Goal: Check status: Check status

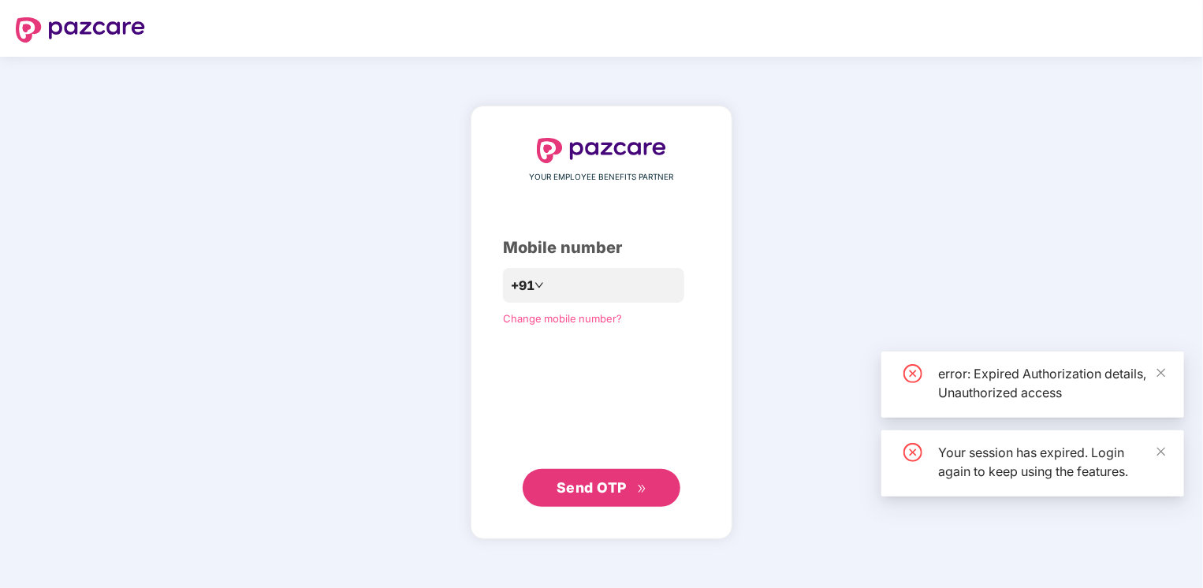
click at [801, 275] on div "YOUR EMPLOYEE BENEFITS PARTNER Mobile number +91 Change mobile number? Send OTP" at bounding box center [601, 322] width 1203 height 531
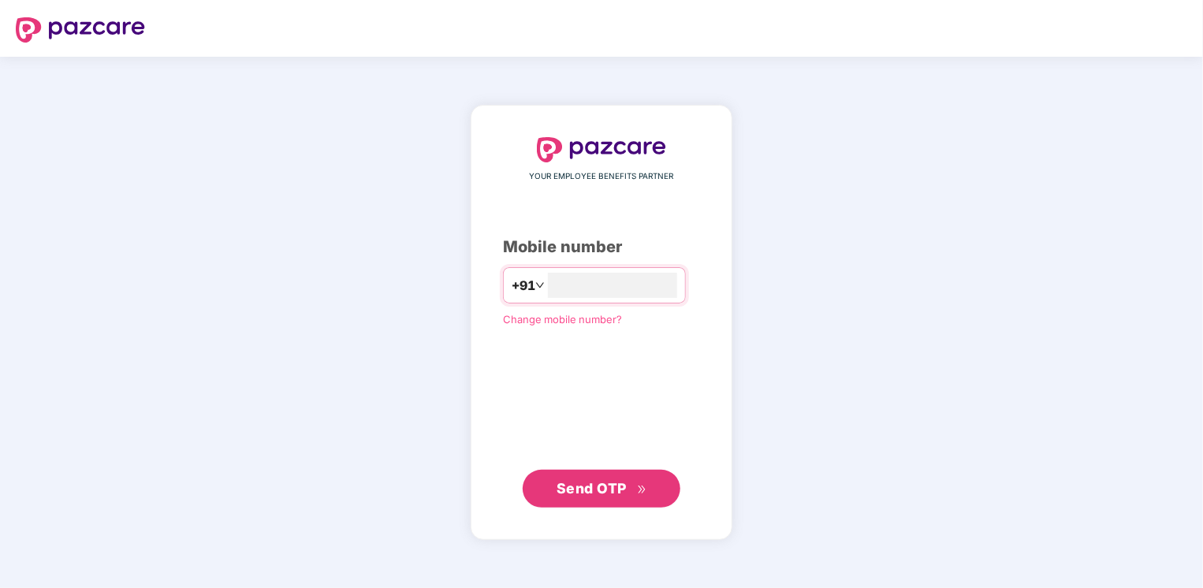
type input "**********"
click at [580, 489] on span "Send OTP" at bounding box center [591, 487] width 70 height 17
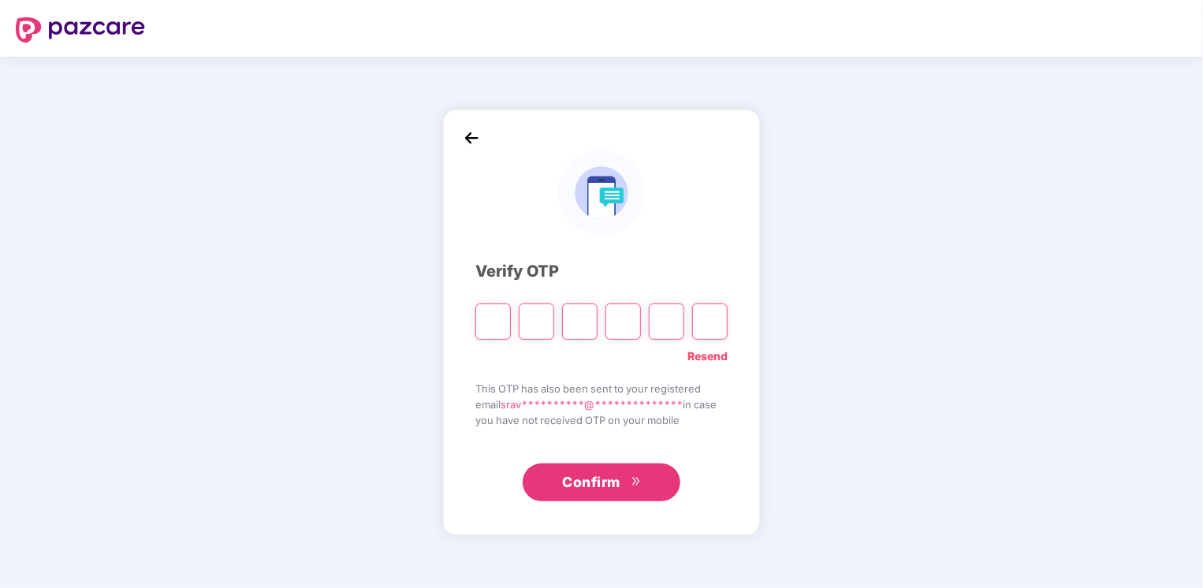
type input "*"
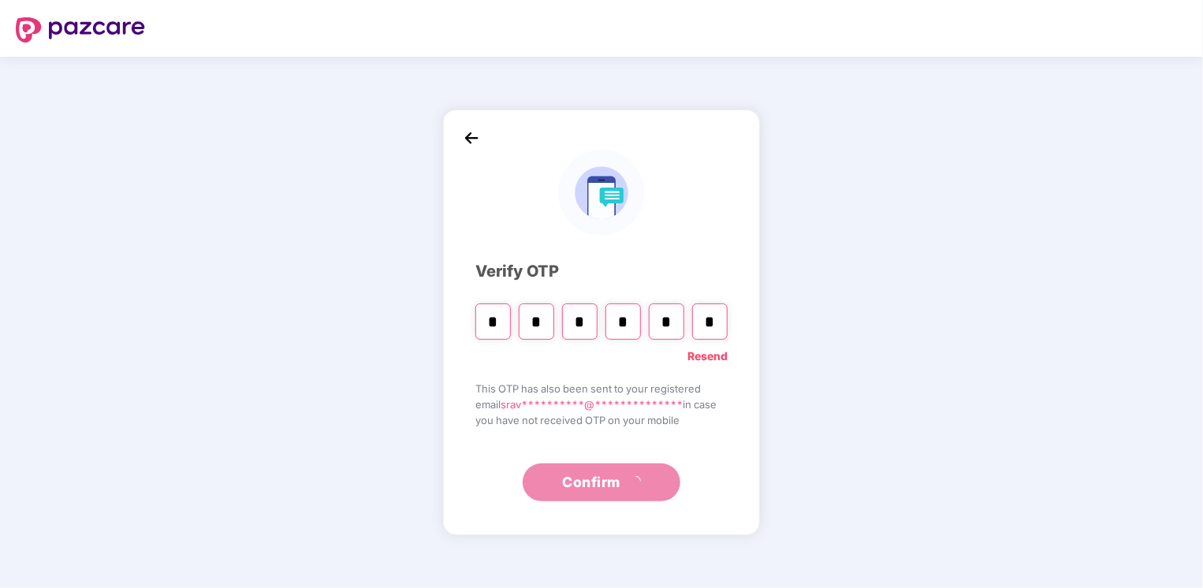
type input "*"
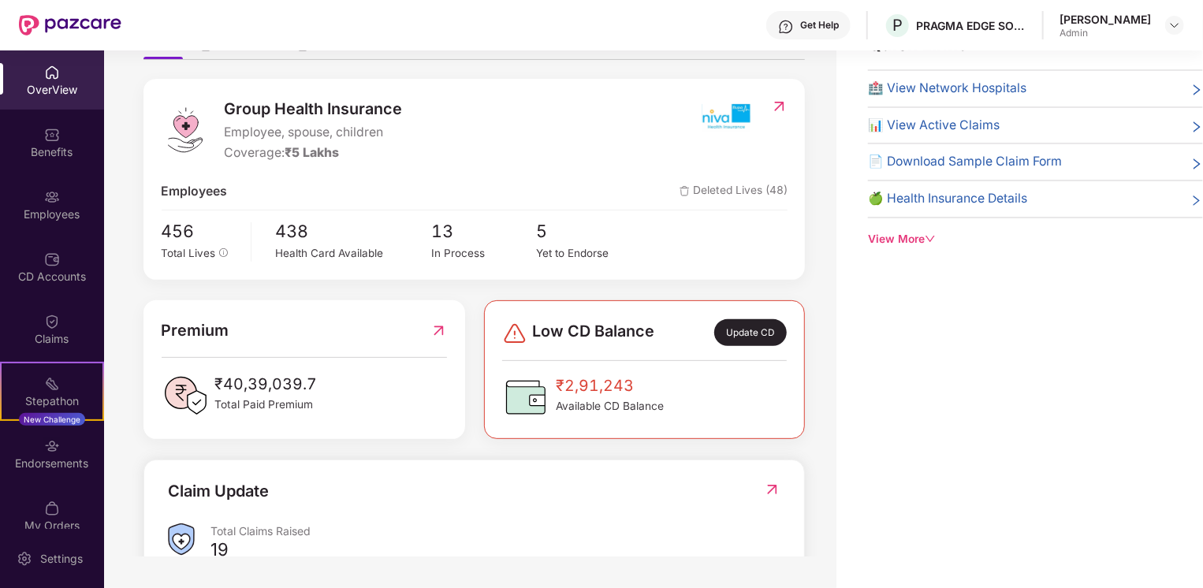
scroll to position [89, 0]
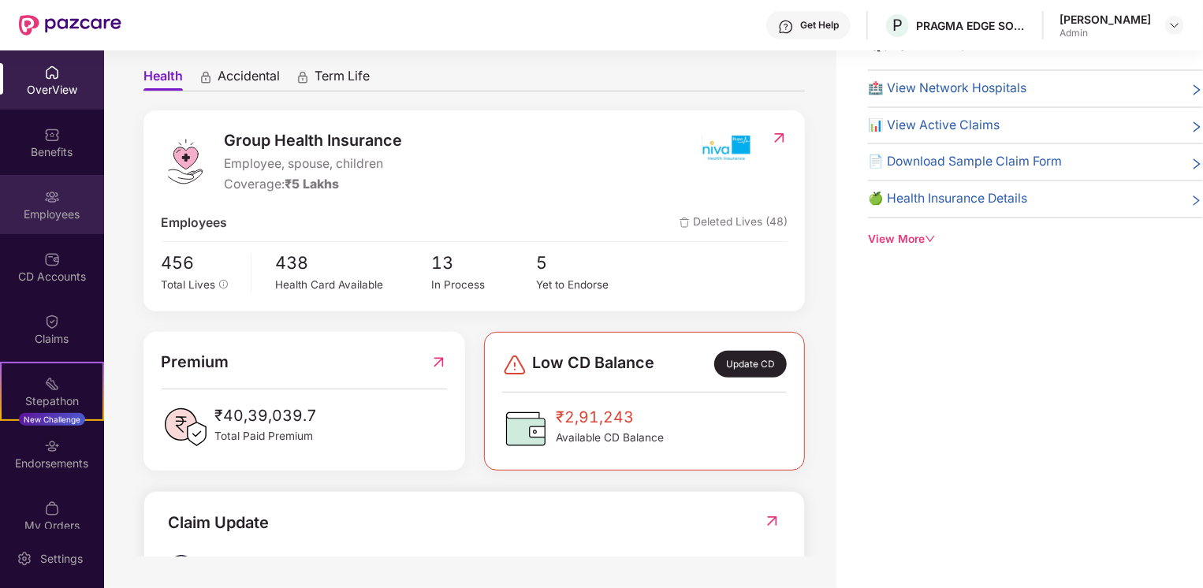
click at [40, 197] on div "Employees" at bounding box center [52, 204] width 104 height 59
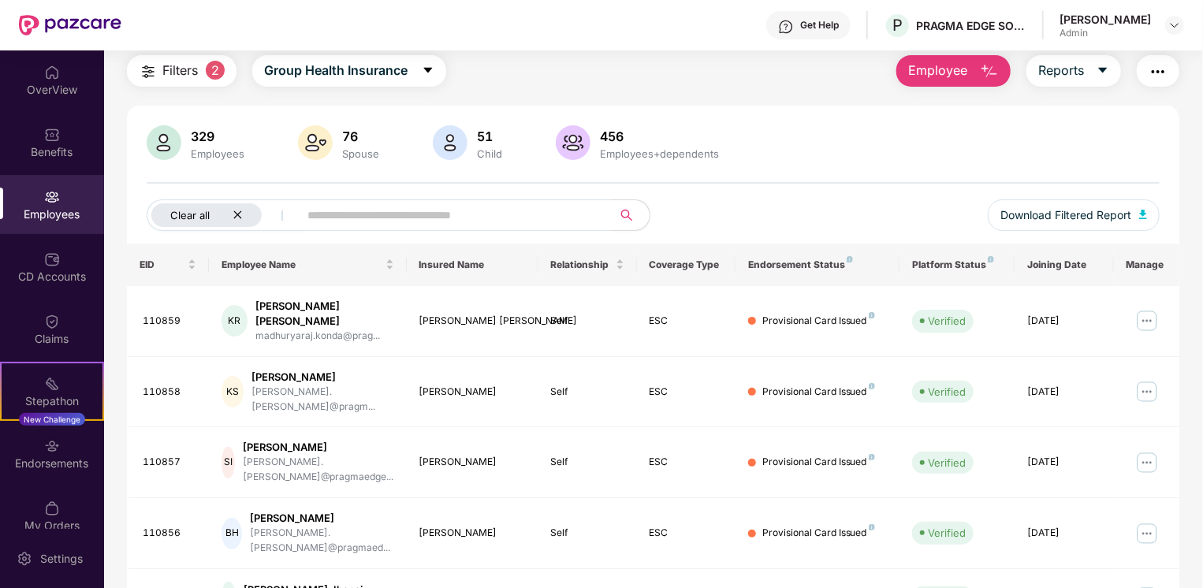
click at [238, 216] on icon "close" at bounding box center [238, 215] width 10 height 10
click at [398, 219] on input "text" at bounding box center [387, 215] width 283 height 24
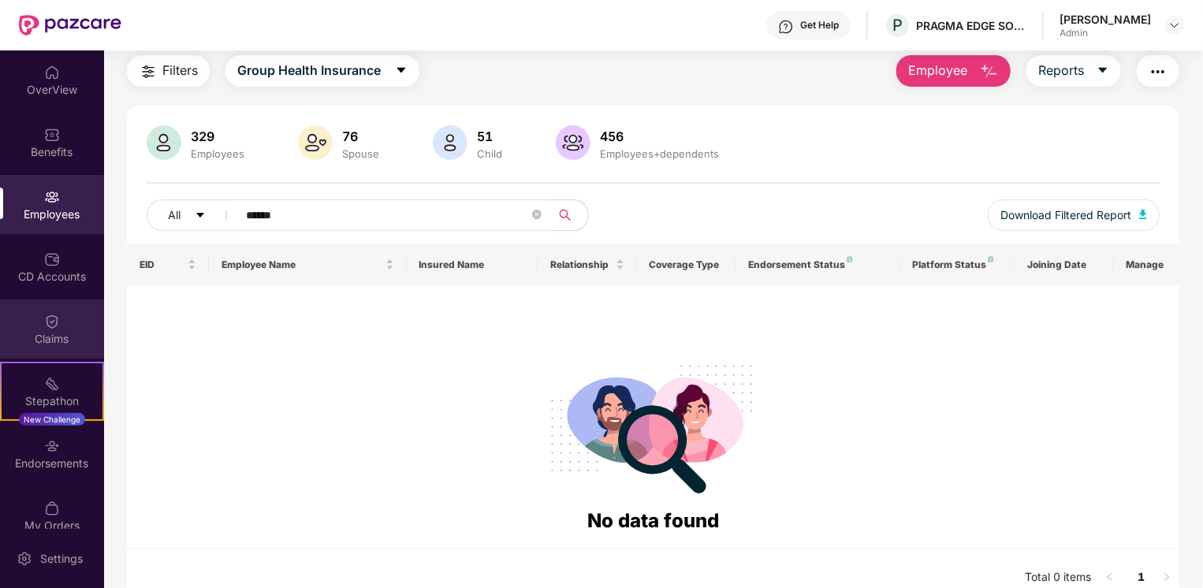
type input "******"
click at [47, 329] on img at bounding box center [52, 322] width 16 height 16
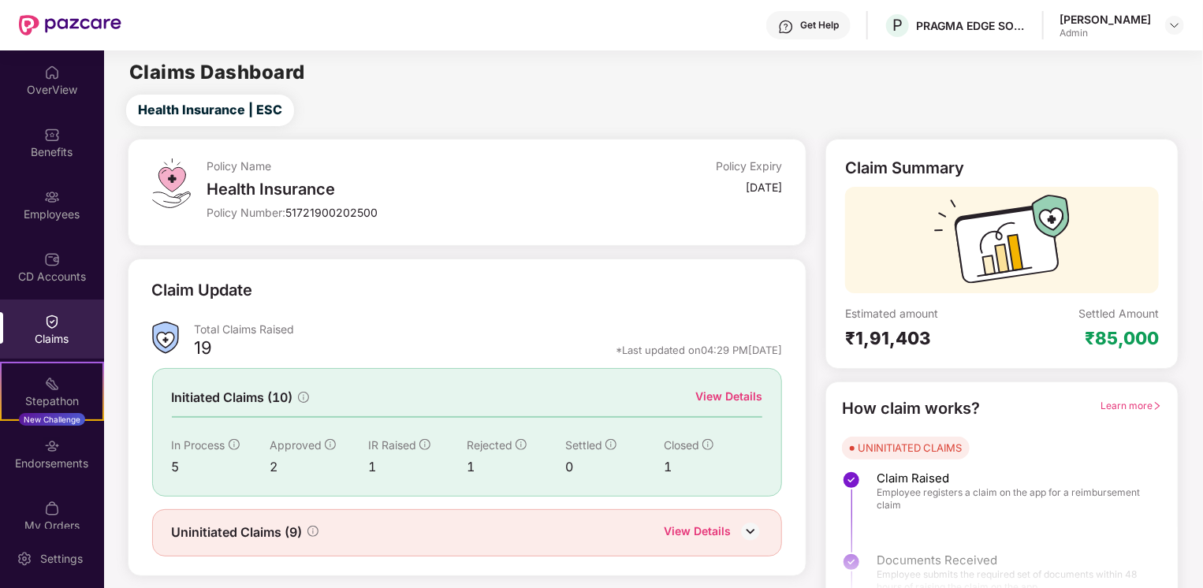
click at [794, 28] on img at bounding box center [786, 27] width 16 height 16
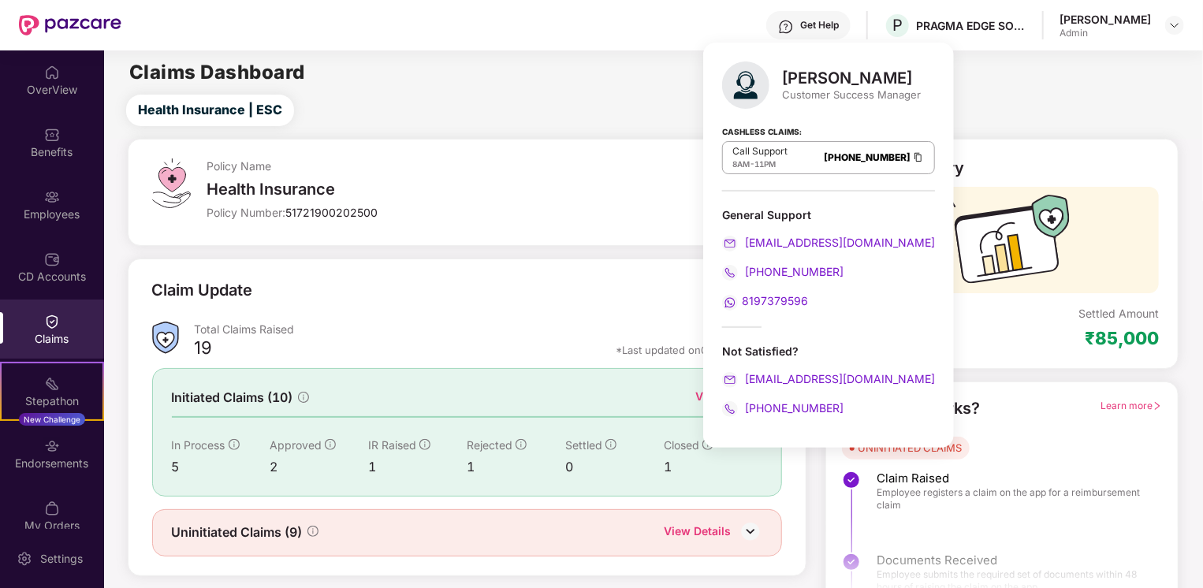
click at [628, 243] on div "Policy Name Health Insurance Policy Number: 51721900202500 Policy Expiry [DATE]" at bounding box center [467, 192] width 679 height 107
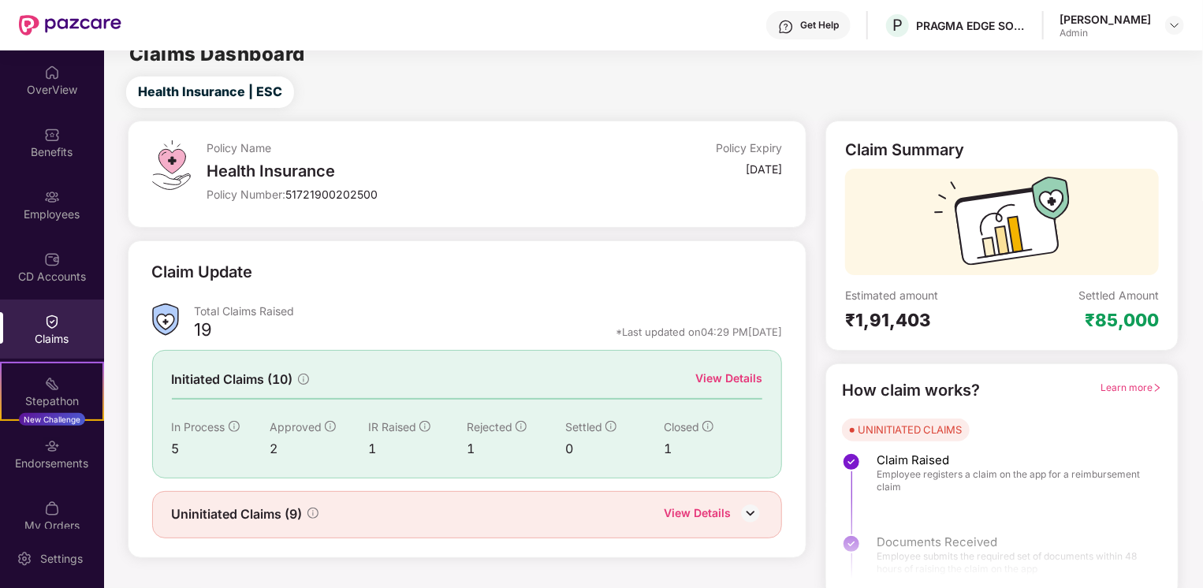
scroll to position [28, 0]
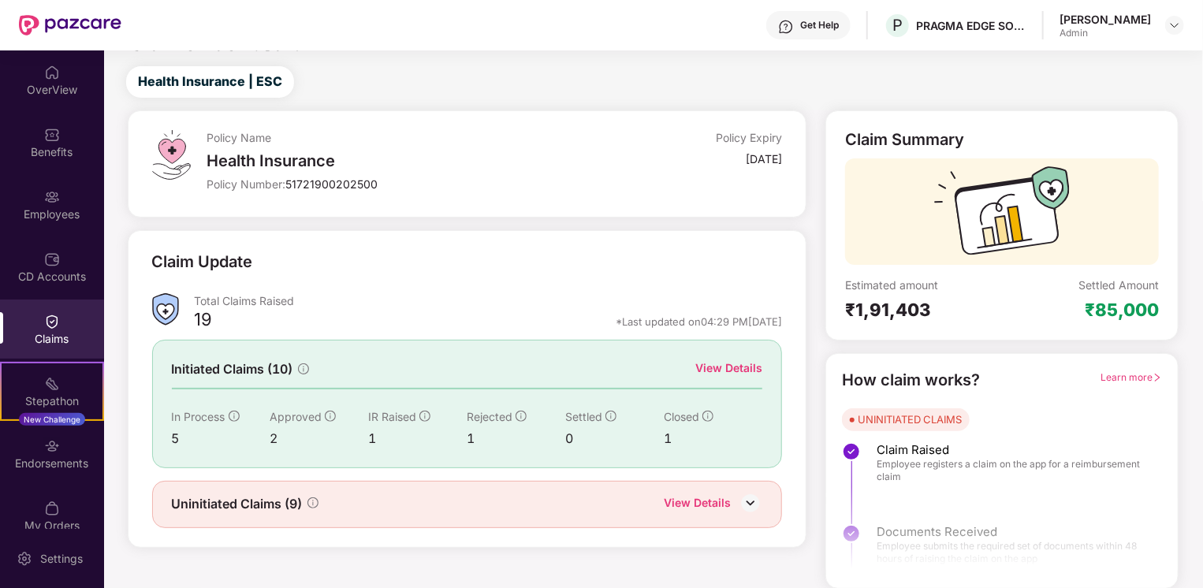
click at [724, 489] on div "Uninitiated Claims (9) View Details" at bounding box center [467, 504] width 631 height 47
click at [721, 500] on div "View Details" at bounding box center [697, 504] width 67 height 20
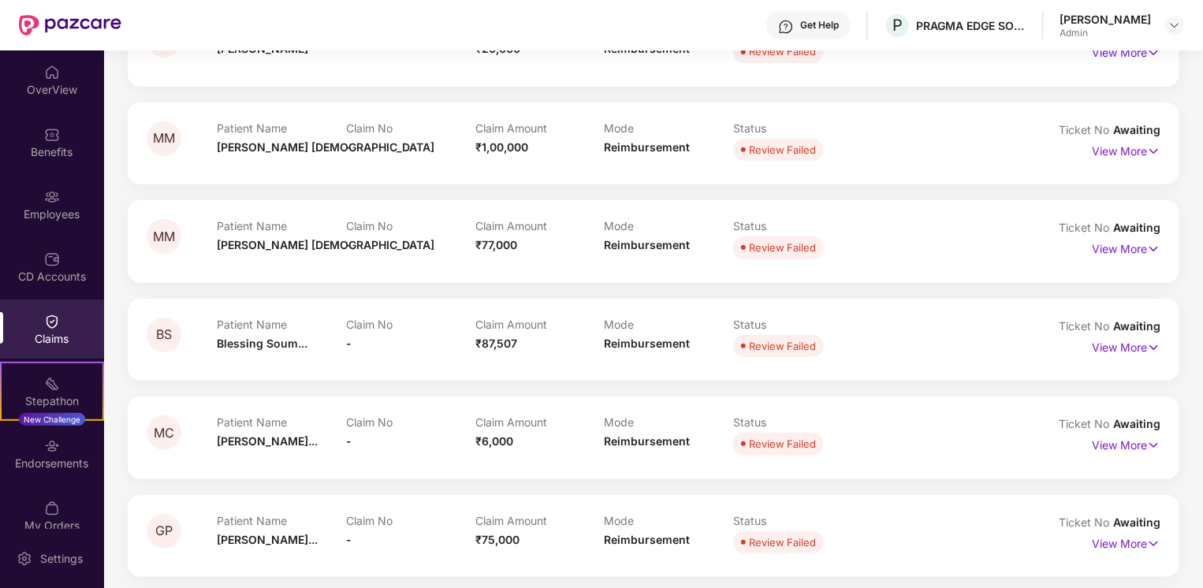
scroll to position [524, 0]
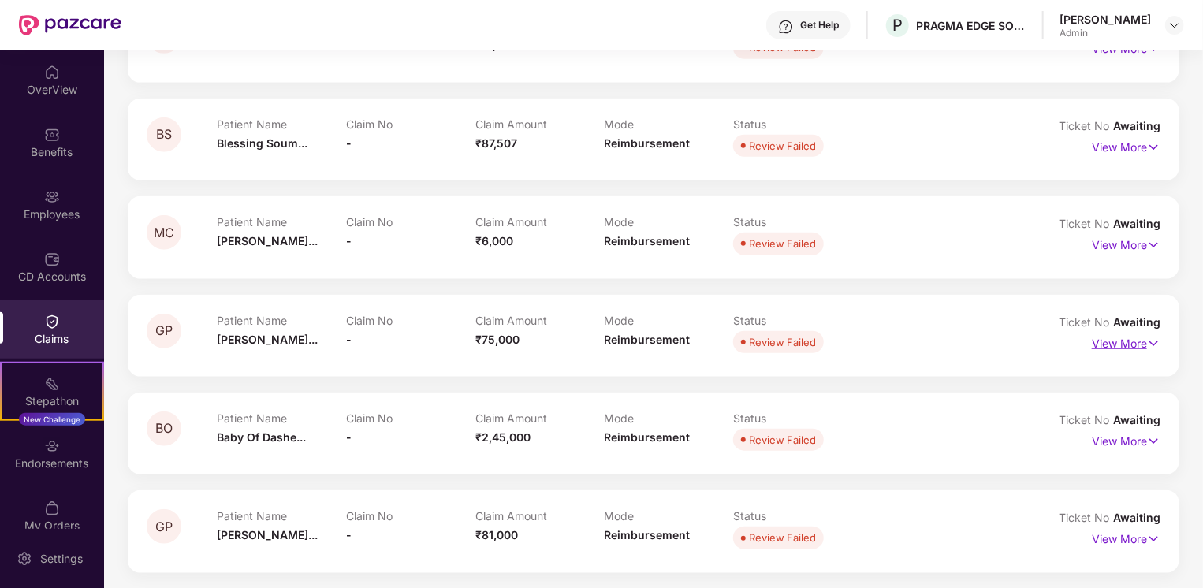
click at [1115, 345] on p "View More" at bounding box center [1126, 341] width 69 height 21
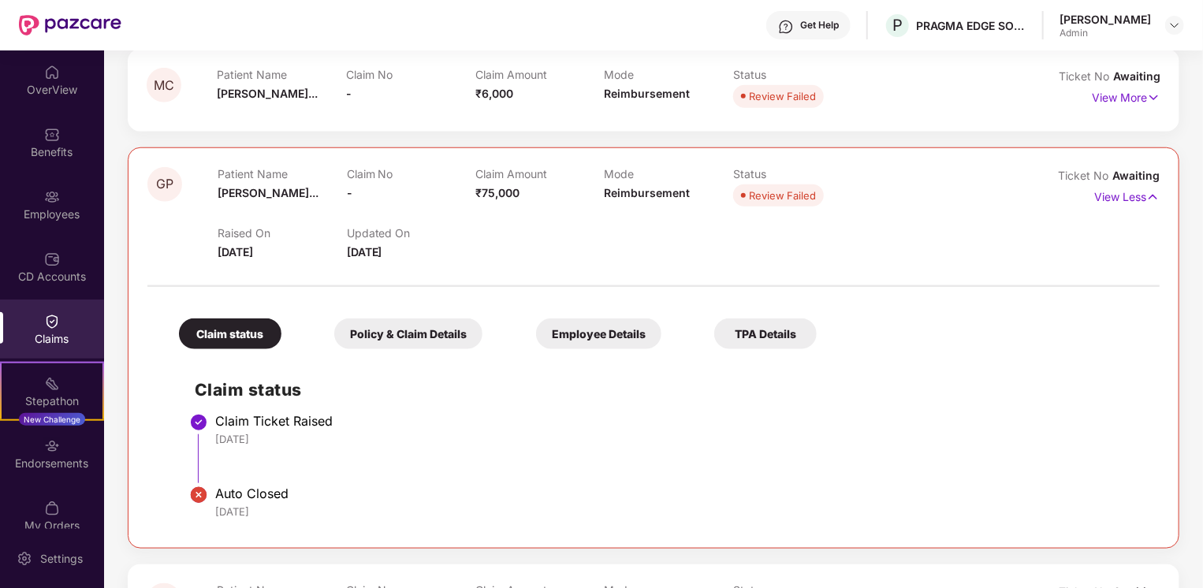
scroll to position [671, 0]
click at [239, 339] on div "Claim status" at bounding box center [230, 333] width 102 height 31
click at [395, 320] on div "Policy & Claim Details" at bounding box center [408, 333] width 148 height 31
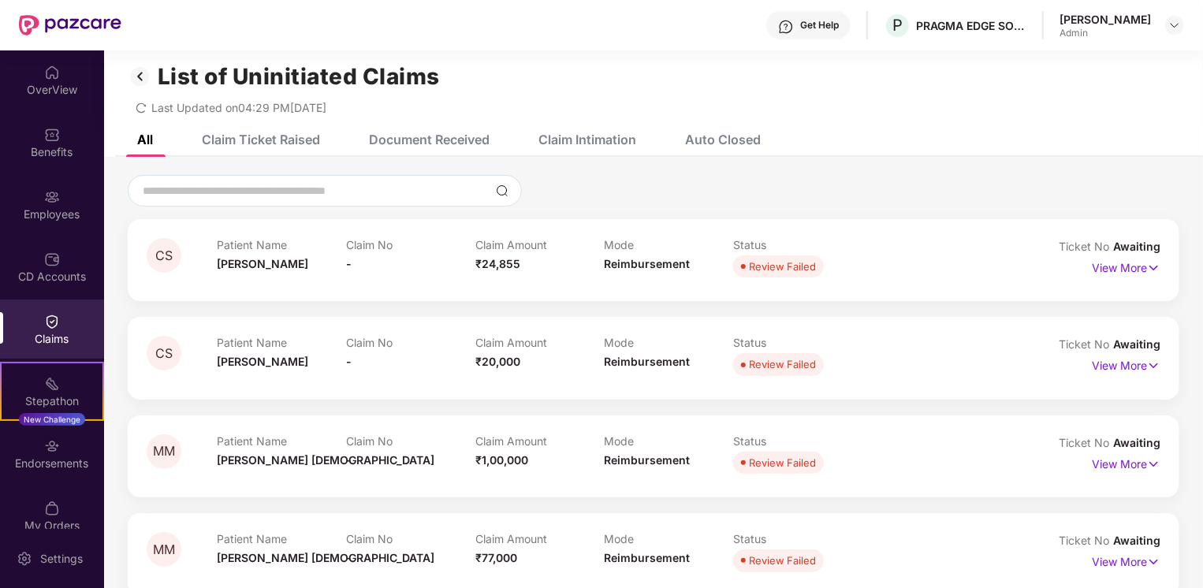
scroll to position [0, 0]
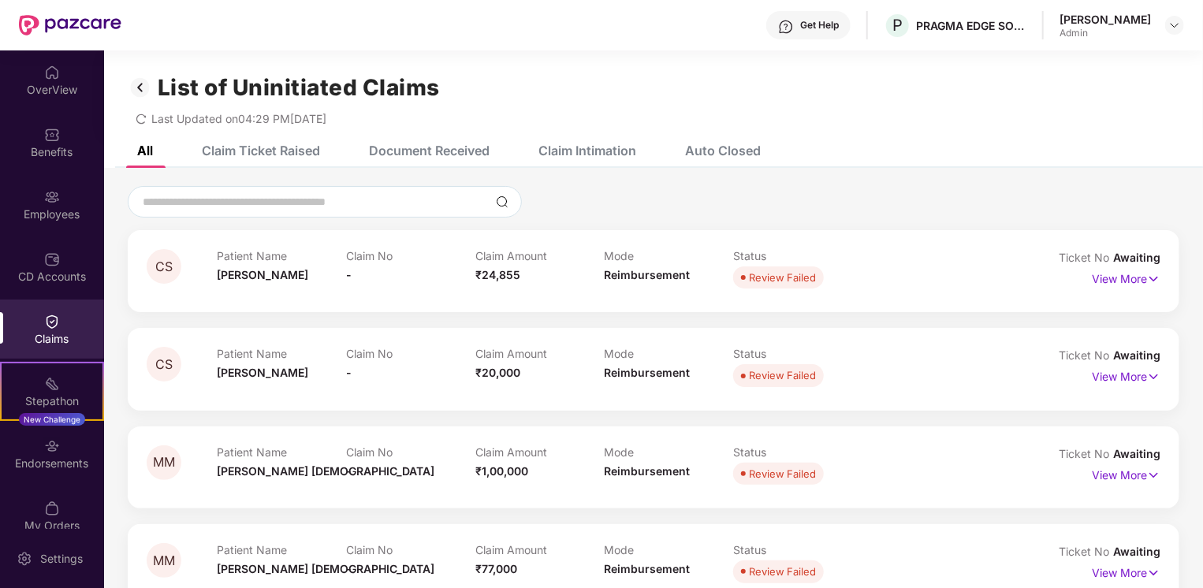
click at [587, 157] on div "Claim Intimation" at bounding box center [587, 151] width 98 height 16
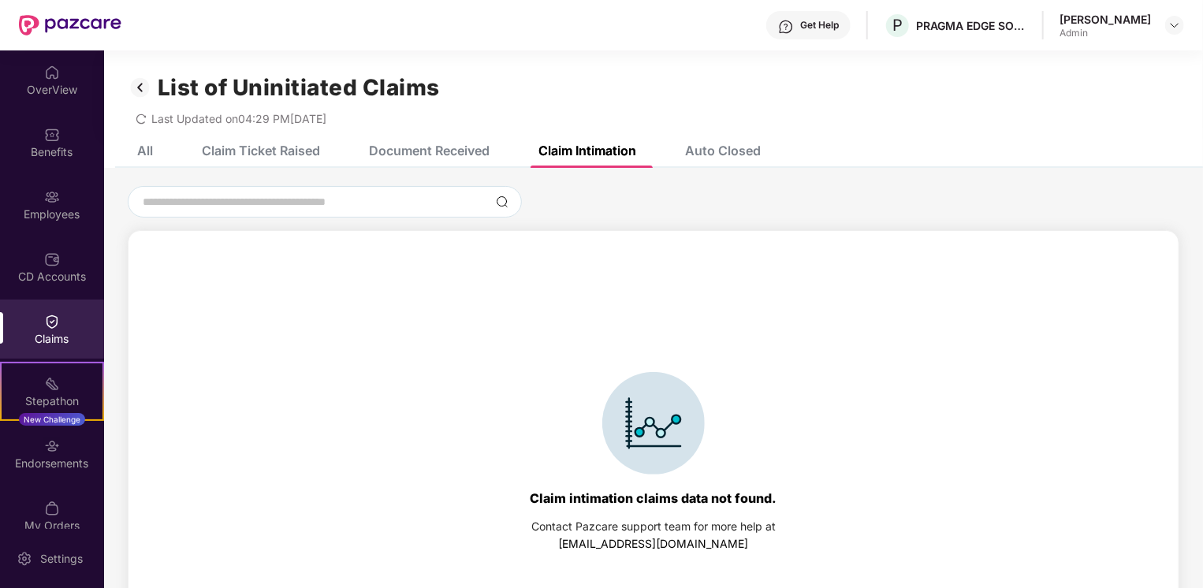
click at [139, 86] on img at bounding box center [140, 87] width 25 height 27
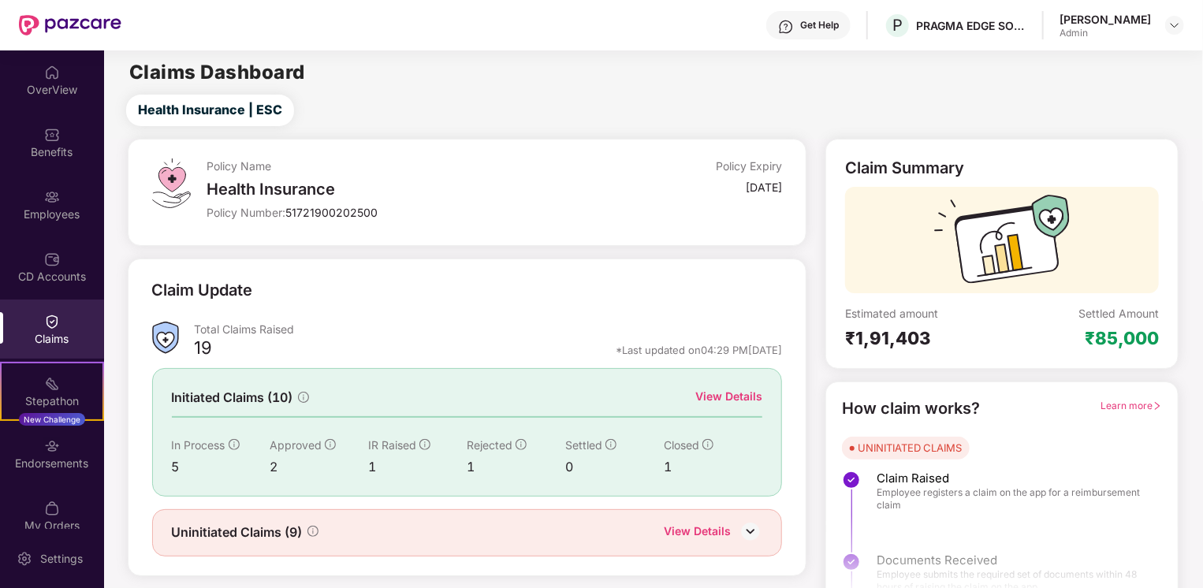
scroll to position [28, 0]
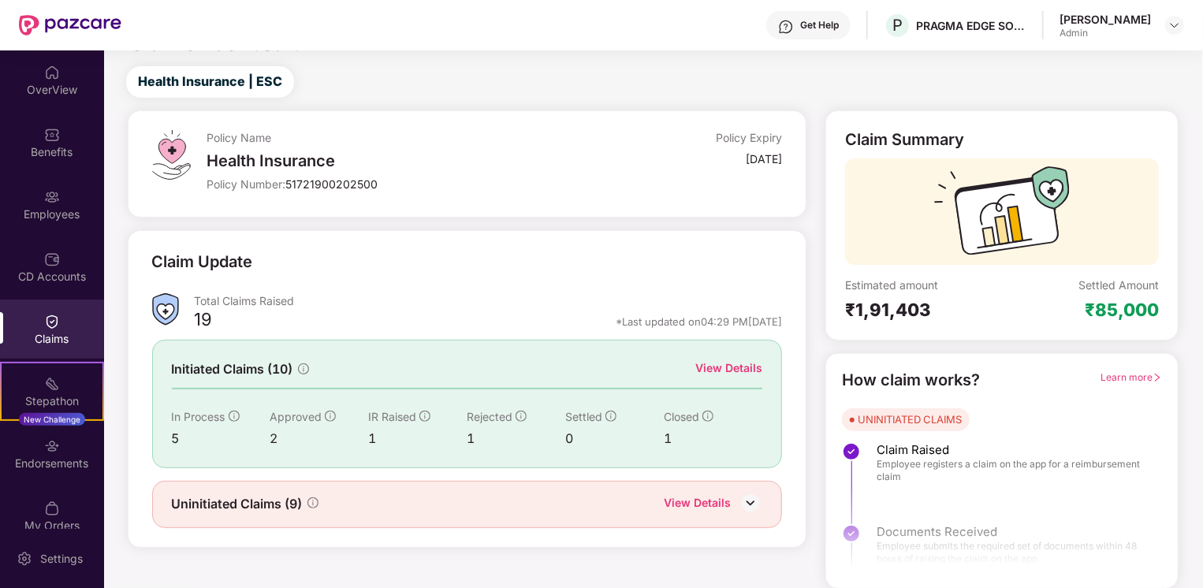
click at [739, 365] on div "View Details" at bounding box center [728, 367] width 67 height 17
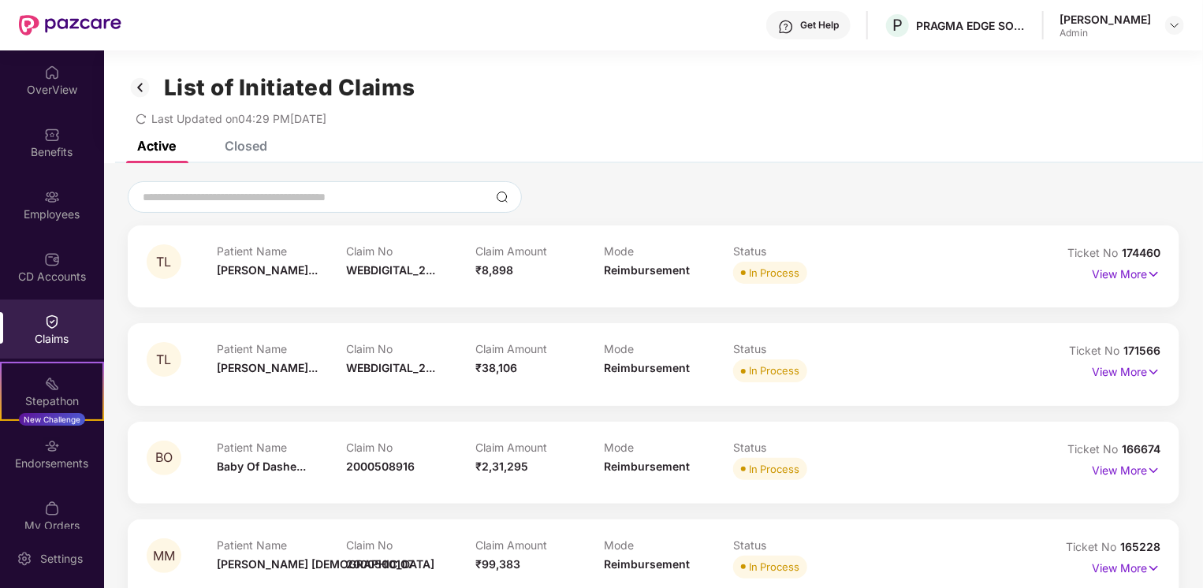
click at [251, 147] on div "Closed" at bounding box center [246, 146] width 43 height 16
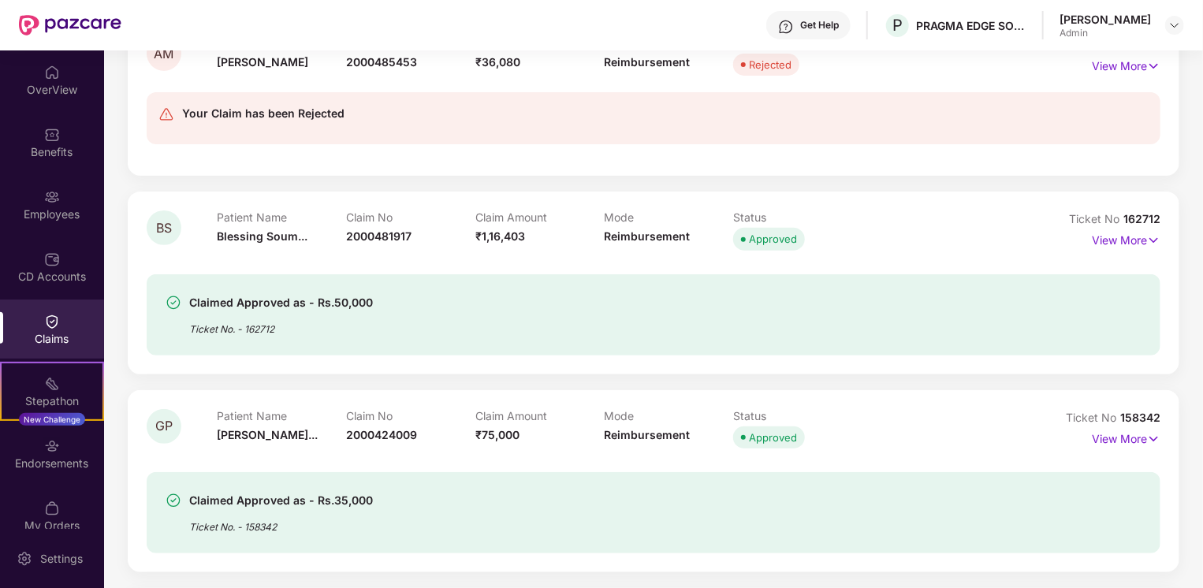
scroll to position [306, 0]
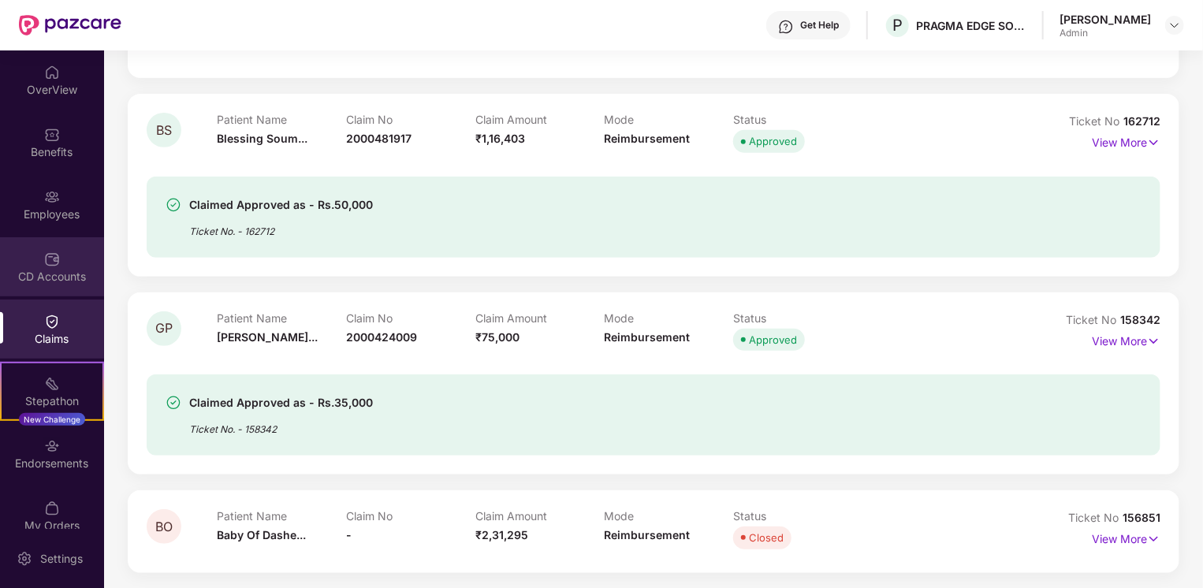
click at [55, 262] on img at bounding box center [52, 259] width 16 height 16
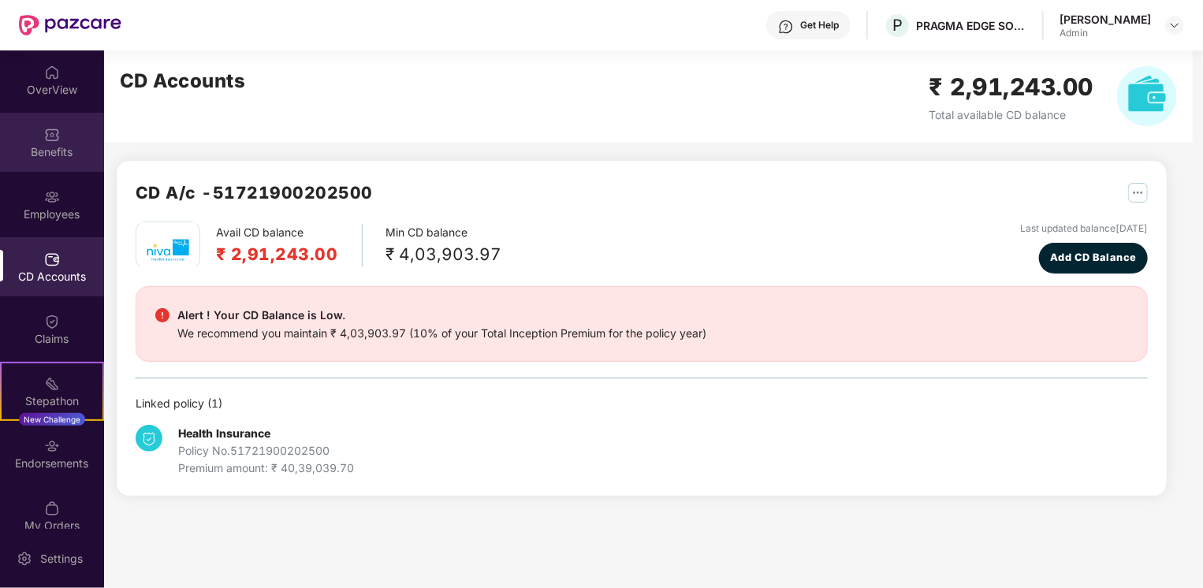
click at [47, 124] on div "Benefits" at bounding box center [52, 142] width 104 height 59
